Goal: Use online tool/utility: Utilize a website feature to perform a specific function

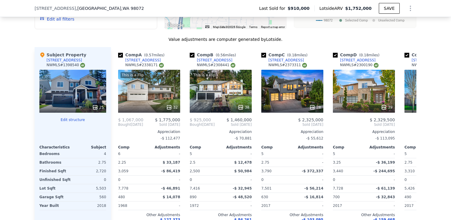
scroll to position [536, 0]
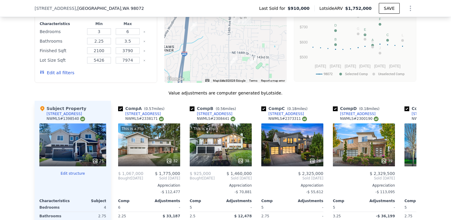
click at [89, 142] on div "25" at bounding box center [72, 145] width 67 height 43
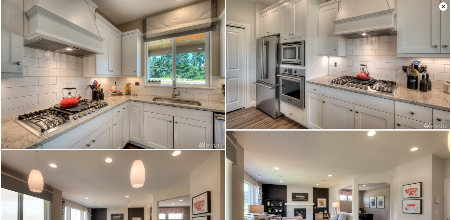
scroll to position [0, 0]
click at [150, 42] on img at bounding box center [113, 74] width 224 height 149
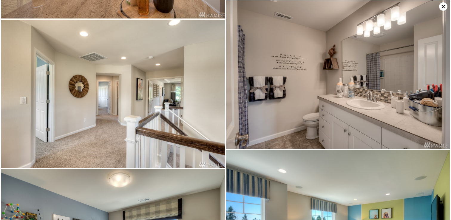
scroll to position [899, 0]
click at [190, 108] on img at bounding box center [113, 93] width 224 height 149
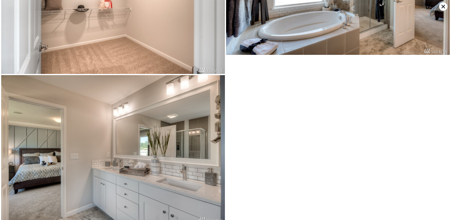
scroll to position [1745, 0]
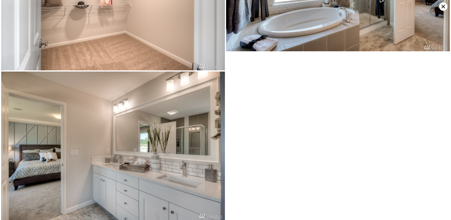
click at [444, 6] on icon at bounding box center [444, 7] width 4 height 4
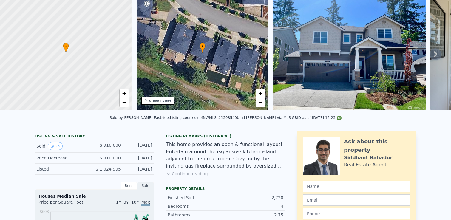
scroll to position [0, 0]
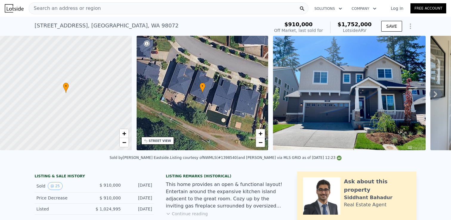
click at [413, 27] on icon "Show Options" at bounding box center [410, 26] width 7 height 7
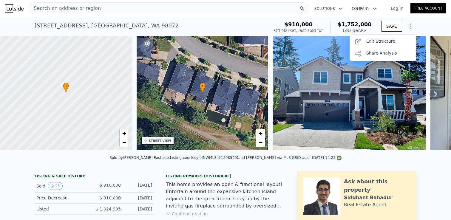
click at [431, 22] on div "[STREET_ADDRESS] Sold [DATE] for $910k (~ARV $1.752m ) $910,000 Off Market, las…" at bounding box center [225, 26] width 451 height 19
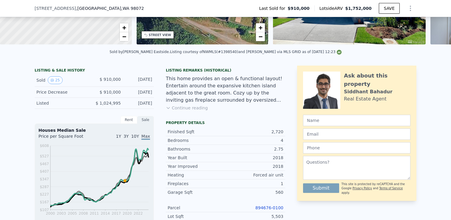
scroll to position [105, 0]
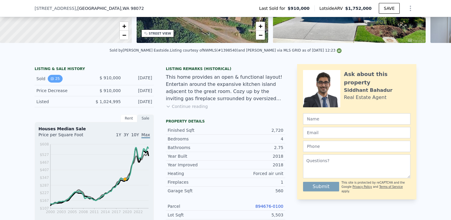
click at [57, 78] on button "25" at bounding box center [55, 79] width 15 height 8
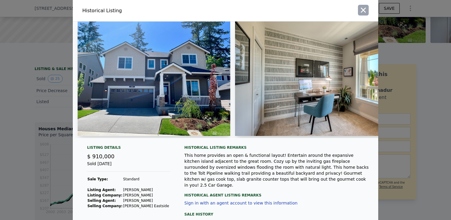
click at [367, 10] on icon "button" at bounding box center [363, 10] width 8 height 8
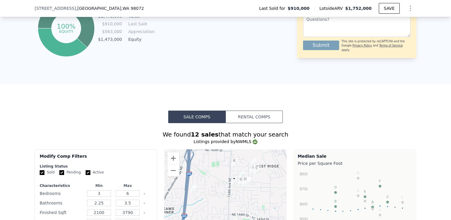
scroll to position [402, 0]
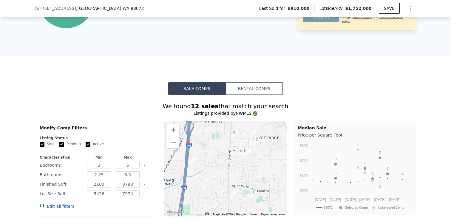
click at [263, 84] on button "Rental Comps" at bounding box center [254, 88] width 57 height 13
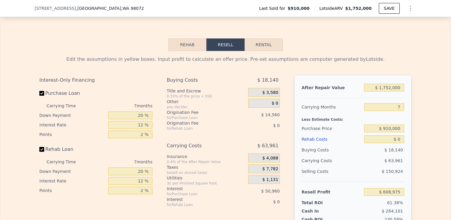
scroll to position [811, 0]
click at [262, 47] on button "Rental" at bounding box center [264, 45] width 38 height 13
select select "30"
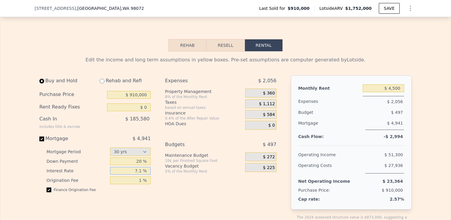
click at [144, 170] on input "7.1 %" at bounding box center [130, 171] width 41 height 8
type input "7 %"
type input "2.37 %"
click at [149, 200] on div "Buy and Hold Rehab and Refi Purchase Price $ 910,000 Rent Ready Fixes $ 0 Cash …" at bounding box center [97, 155] width 116 height 161
click at [142, 181] on input "1 %" at bounding box center [130, 181] width 41 height 8
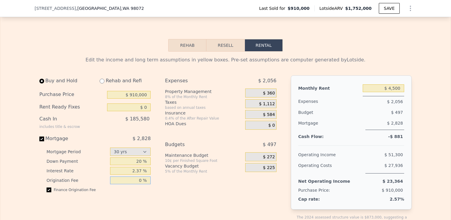
type input "0 %"
click at [164, 190] on div "Buy and Hold Rehab and Refi Purchase Price $ 910,000 Rent Ready Fixes $ 0 Cash …" at bounding box center [160, 155] width 242 height 161
click at [183, 179] on div "Expenses $ 2,056 Property Management 8% of the Monthly Rent $ 360 Taxes based o…" at bounding box center [223, 155] width 116 height 161
click at [268, 93] on span "$ 360" at bounding box center [269, 93] width 12 height 5
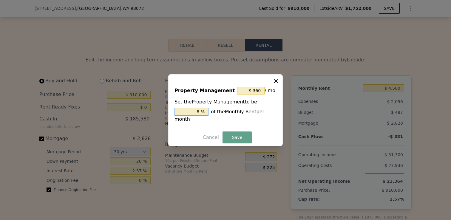
click at [200, 111] on input "8 %" at bounding box center [192, 112] width 34 height 8
type input "$ 0"
type input "0 %"
click at [234, 139] on button "Save" at bounding box center [237, 138] width 29 height 12
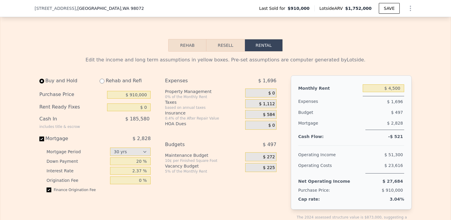
click at [274, 123] on span "$ 0" at bounding box center [271, 125] width 7 height 5
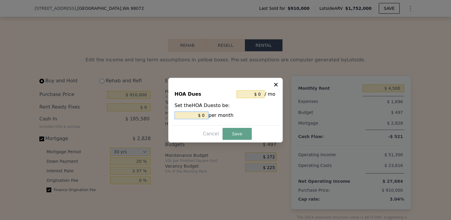
click at [204, 114] on input "$ 0" at bounding box center [192, 116] width 34 height 8
type input "$ 9"
type input "$ 95"
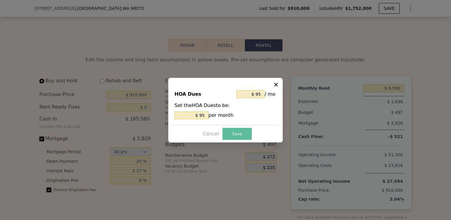
click at [240, 135] on button "Save" at bounding box center [237, 134] width 29 height 12
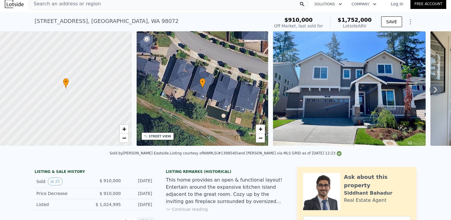
scroll to position [0, 0]
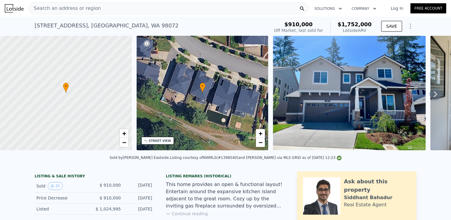
click at [210, 67] on div "• + −" at bounding box center [203, 93] width 132 height 115
click at [437, 93] on icon at bounding box center [436, 94] width 12 height 12
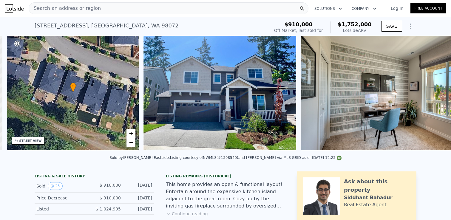
scroll to position [0, 139]
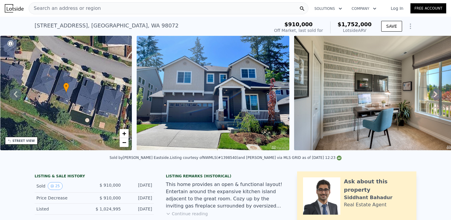
click at [436, 93] on div "• + − • + − STREET VIEW Loading... SATELLITE VIEW" at bounding box center [225, 94] width 451 height 117
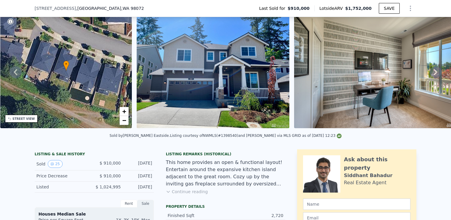
scroll to position [153, 0]
